Goal: Transaction & Acquisition: Purchase product/service

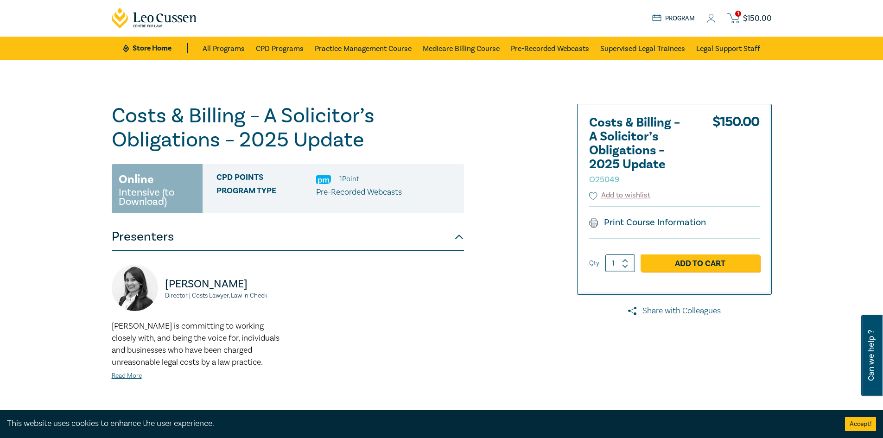
click at [756, 24] on link "1 $ 150.00" at bounding box center [749, 19] width 44 height 12
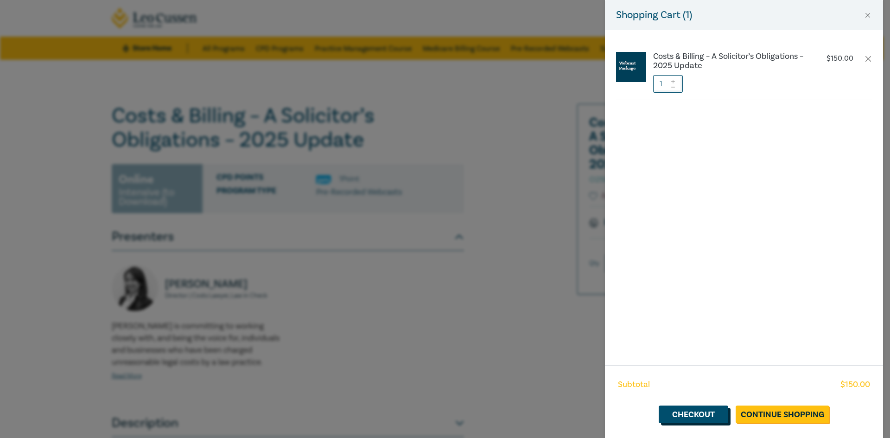
click at [687, 415] on link "Checkout" at bounding box center [694, 415] width 70 height 18
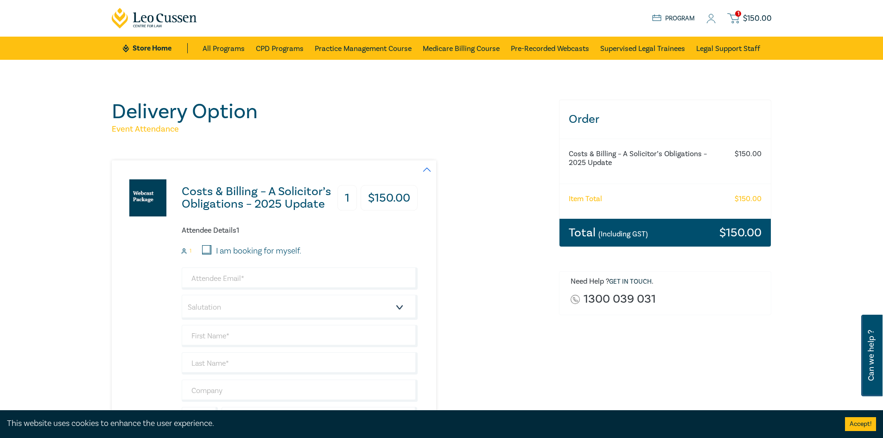
click at [209, 247] on input "I am booking for myself." at bounding box center [206, 249] width 9 height 9
checkbox input "true"
type input "speakman@speakman.com.au"
type input "Peter"
type input "Speakman"
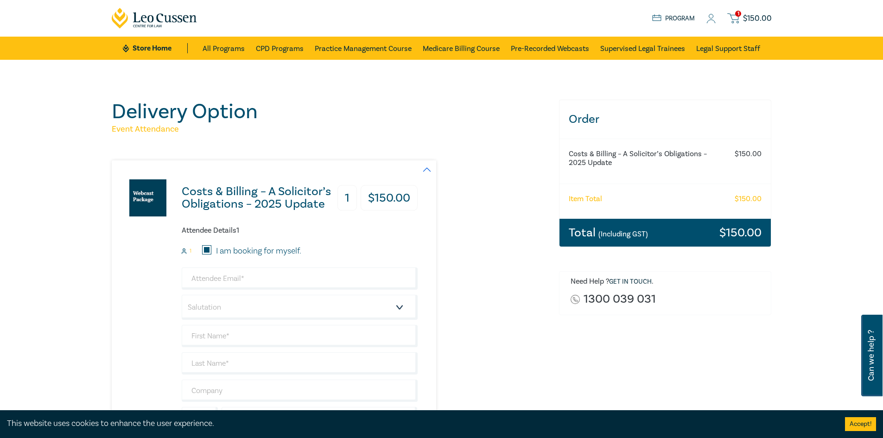
type input "Peter Speakman & Co Pty"
type input "401553058"
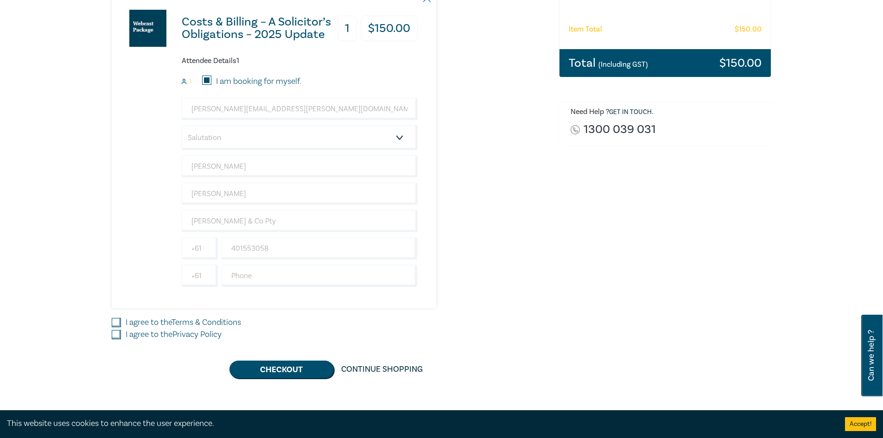
scroll to position [185, 0]
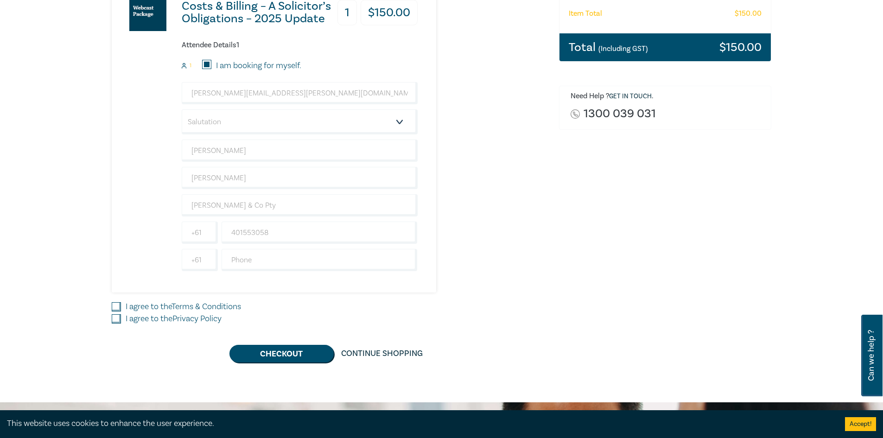
click at [116, 308] on input "I agree to the Terms & Conditions" at bounding box center [116, 306] width 9 height 9
checkbox input "true"
click at [118, 322] on input "I agree to the Privacy Policy" at bounding box center [116, 318] width 9 height 9
checkbox input "true"
click at [264, 351] on button "Checkout" at bounding box center [281, 354] width 104 height 18
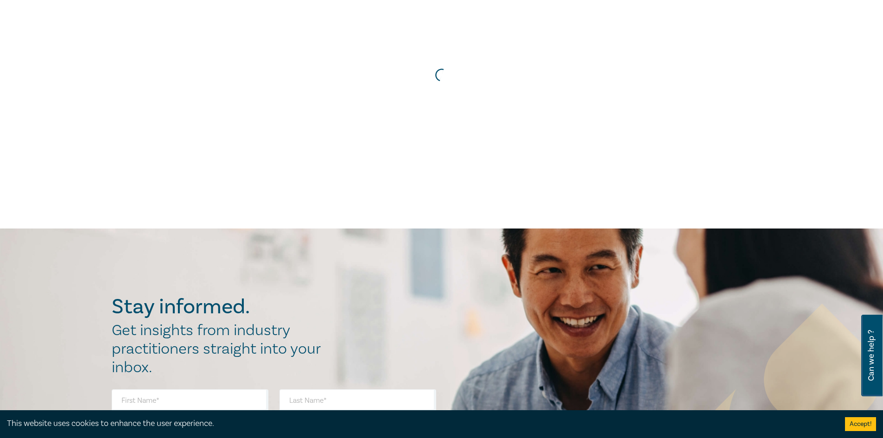
scroll to position [0, 0]
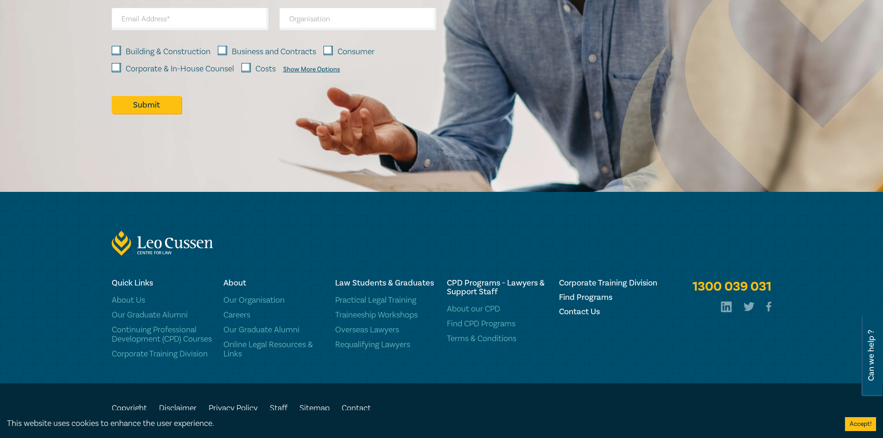
scroll to position [923, 0]
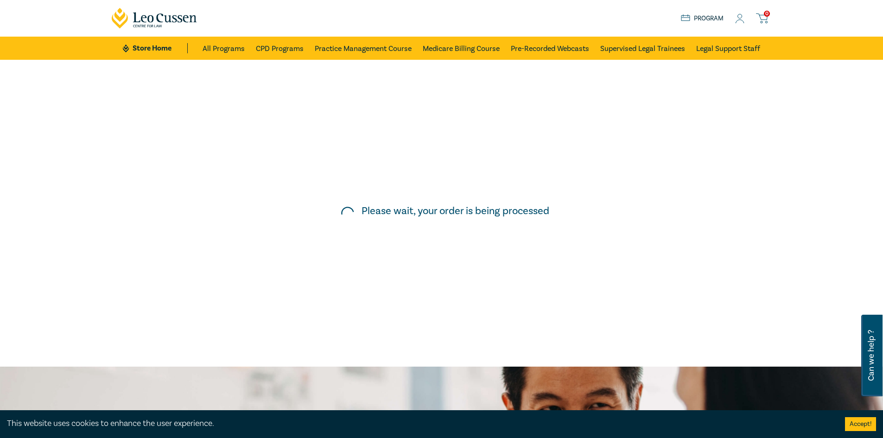
click at [745, 20] on icon at bounding box center [739, 19] width 9 height 10
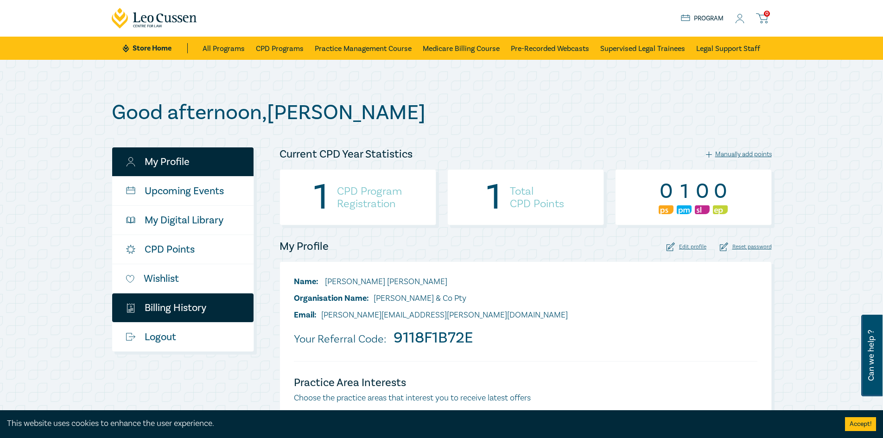
click at [181, 308] on link "$ Billing History" at bounding box center [182, 307] width 141 height 29
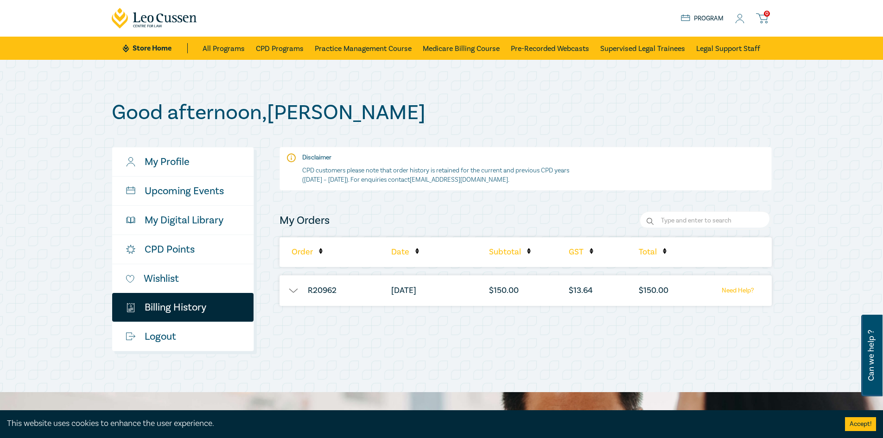
click at [294, 293] on button "button" at bounding box center [294, 290] width 28 height 9
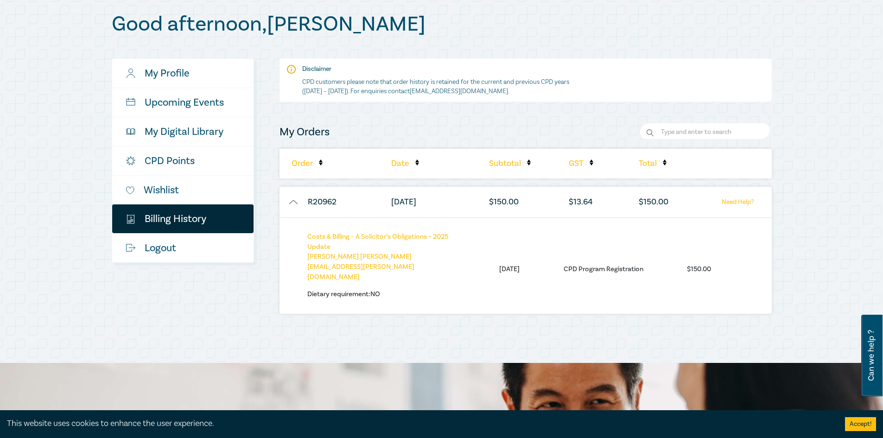
scroll to position [93, 0]
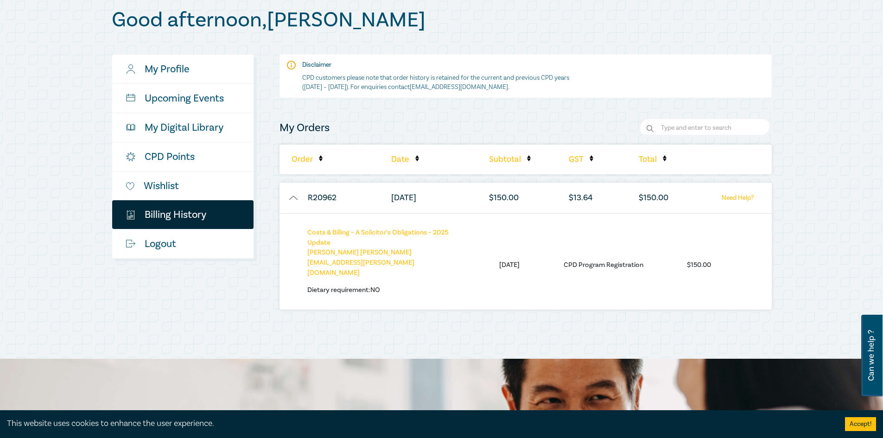
click at [348, 222] on div "Costs & Billing – A Solicitor’s Obligations – 2025 Update Peter Speakman [EMAIL…" at bounding box center [526, 261] width 492 height 96
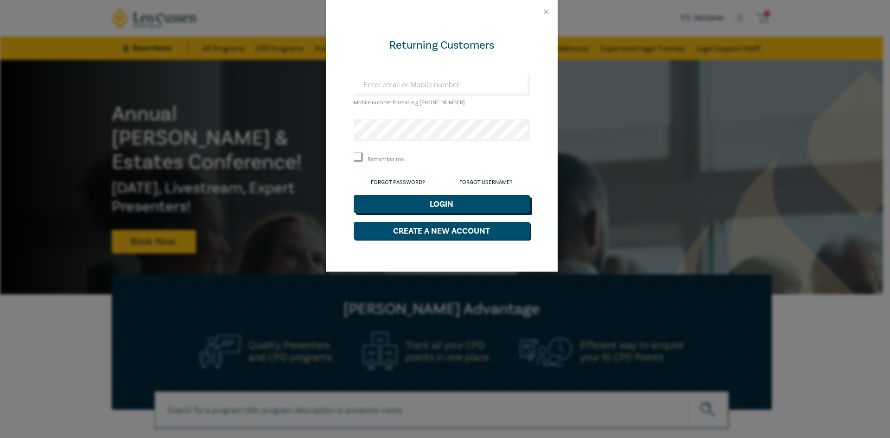
click at [494, 204] on button "Login" at bounding box center [442, 204] width 176 height 18
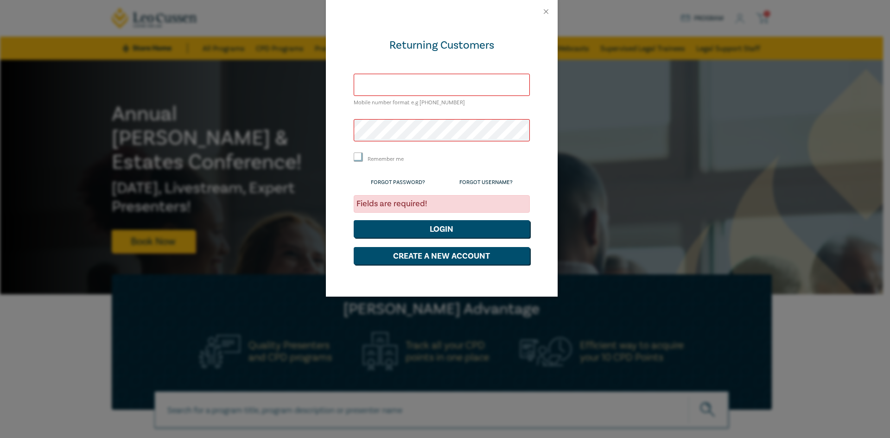
click at [384, 85] on input "text" at bounding box center [442, 85] width 176 height 22
type input "speakman@speakman.com.au"
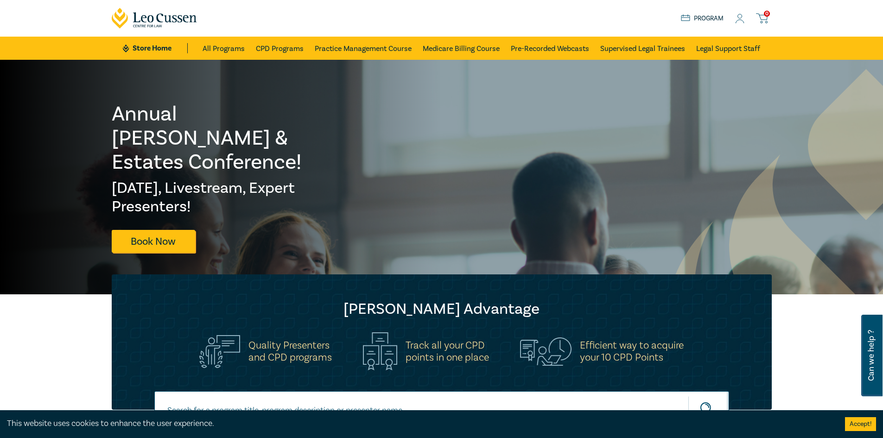
click at [743, 19] on icon at bounding box center [739, 19] width 9 height 10
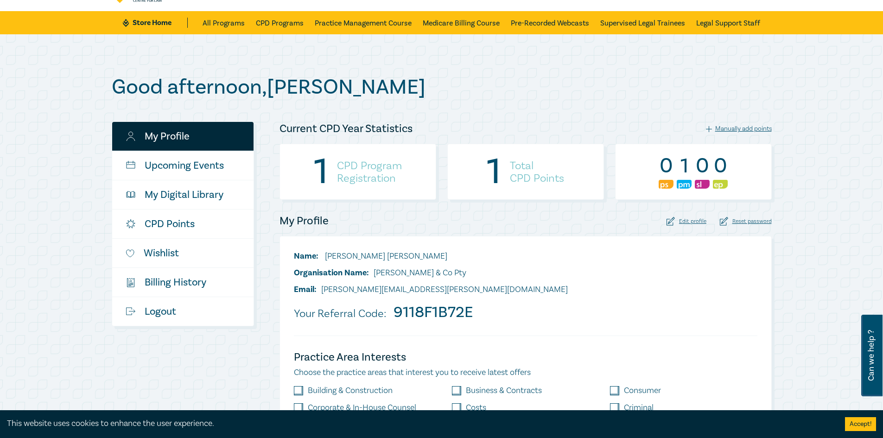
scroll to position [93, 0]
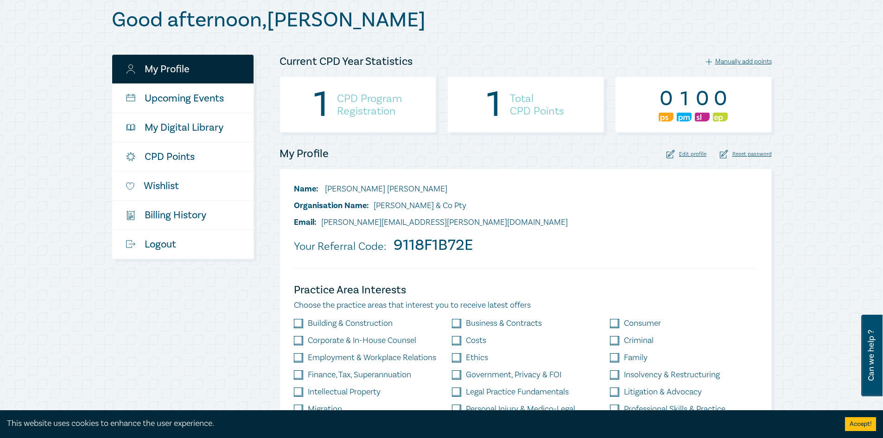
click at [362, 108] on h4 "CPD Program Registration" at bounding box center [369, 104] width 65 height 25
click at [446, 104] on div "1 Total CPD Points" at bounding box center [526, 111] width 168 height 70
click at [170, 127] on link "My Digital Library" at bounding box center [182, 127] width 141 height 29
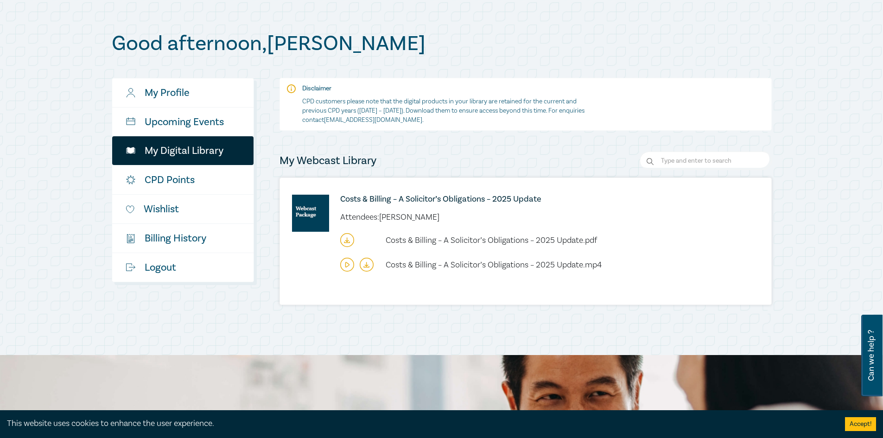
scroll to position [93, 0]
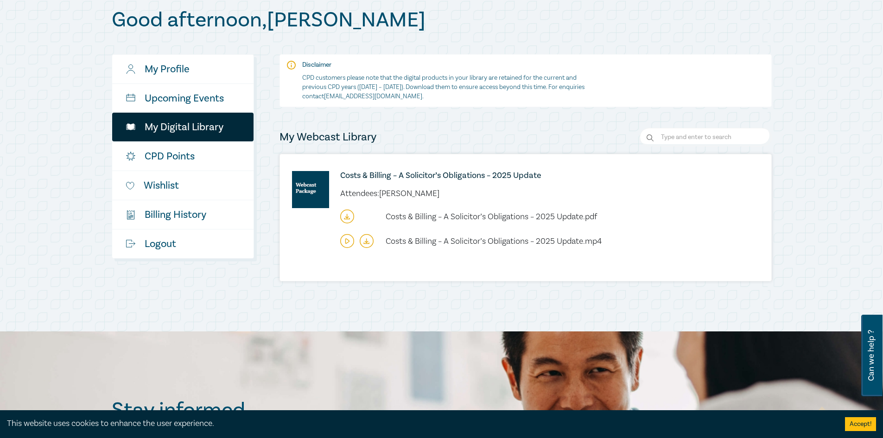
click at [447, 176] on h6 "Costs & Billing – A Solicitor’s Obligations – 2025 Update" at bounding box center [528, 175] width 376 height 9
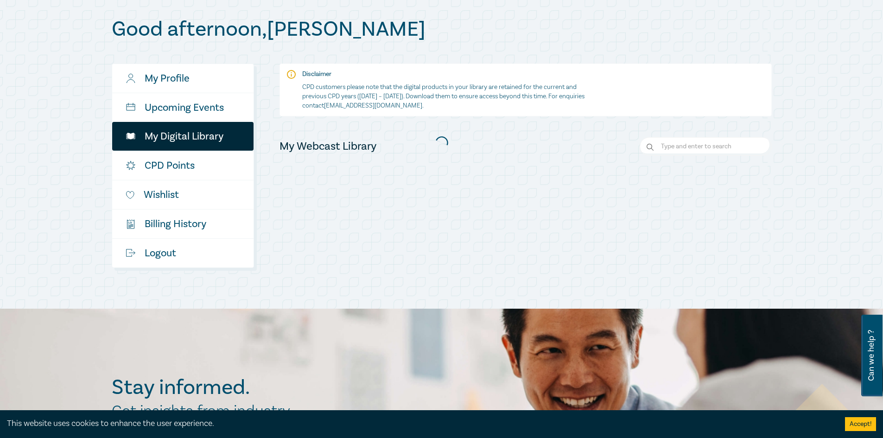
scroll to position [93, 0]
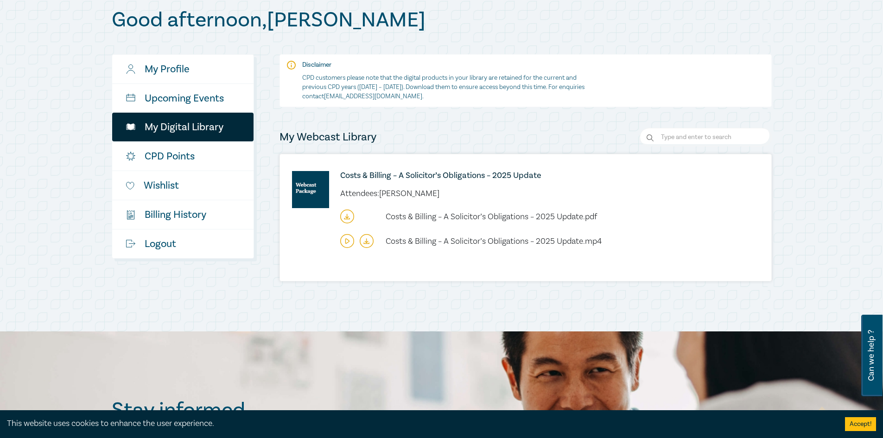
click at [346, 216] on icon at bounding box center [347, 217] width 14 height 14
